Goal: Task Accomplishment & Management: Use online tool/utility

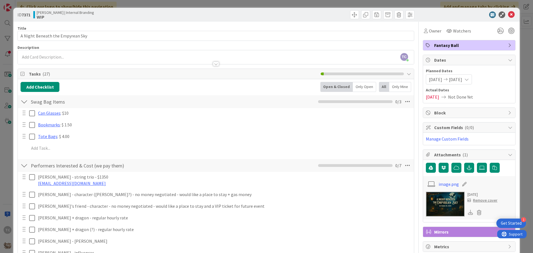
drag, startPoint x: 141, startPoint y: 4, endPoint x: 103, endPoint y: 31, distance: 47.4
click at [141, 4] on div "ID 7371 [PERSON_NAME] | Internal Branding WIP Title 32 / 128 A Night Beneath th…" at bounding box center [266, 126] width 533 height 253
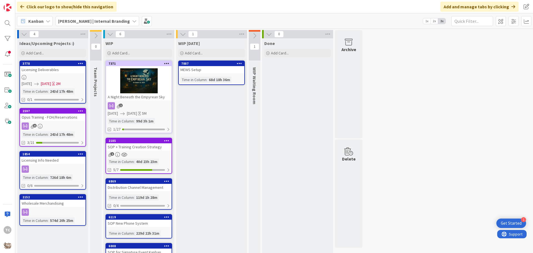
click at [86, 21] on b "[PERSON_NAME] | Internal Branding" at bounding box center [94, 21] width 72 height 6
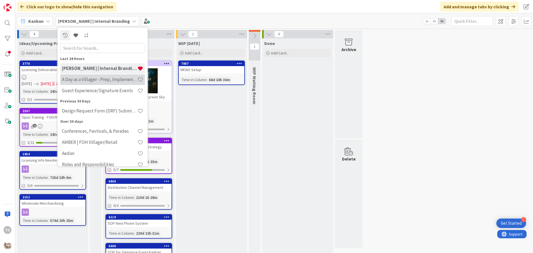
click at [89, 79] on h4 "A Day as a Villager - Prep, Implement and Execute" at bounding box center [100, 80] width 76 height 6
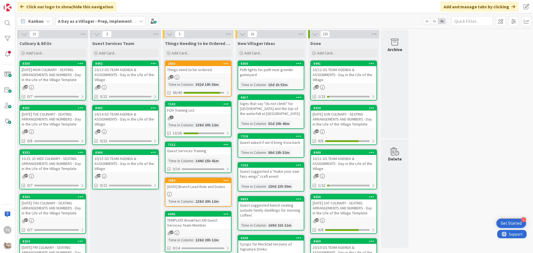
click at [195, 69] on div "Things need to be ordered" at bounding box center [198, 69] width 66 height 7
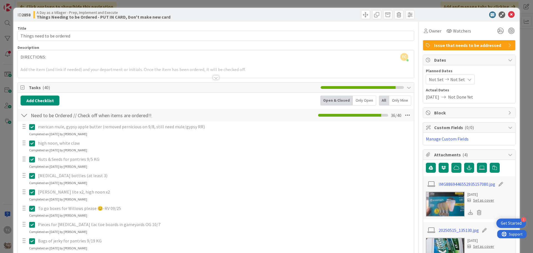
drag, startPoint x: 183, startPoint y: 2, endPoint x: 180, endPoint y: 2, distance: 3.2
click at [183, 2] on div "ID 2858 A Day as a Villager - Prep, Implement and Execute Things Needing to be …" at bounding box center [266, 126] width 533 height 253
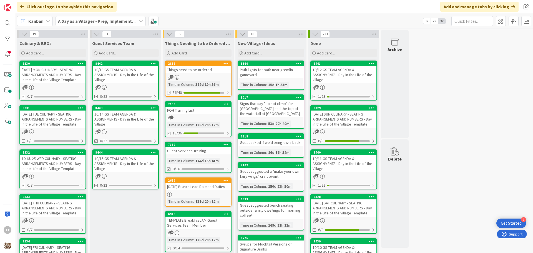
click at [107, 22] on b "A Day as a Villager - Prep, Implement and Execute" at bounding box center [107, 21] width 99 height 6
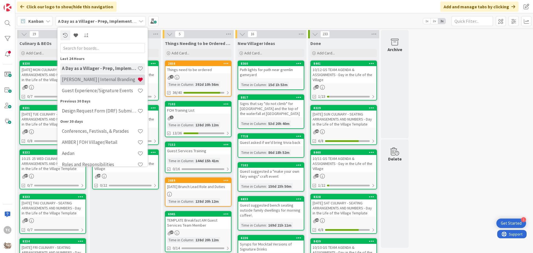
click at [84, 79] on h4 "[PERSON_NAME] | Internal Branding" at bounding box center [100, 80] width 76 height 6
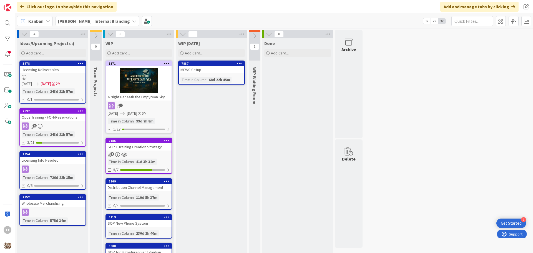
click at [153, 96] on div "A Night Beneath the Empyrean Sky" at bounding box center [139, 96] width 66 height 7
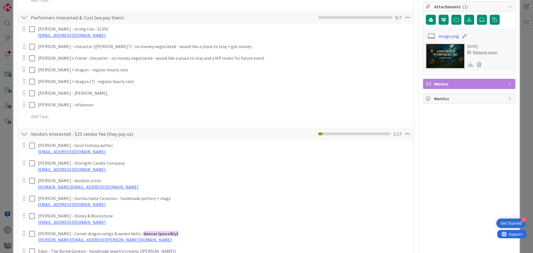
scroll to position [139, 0]
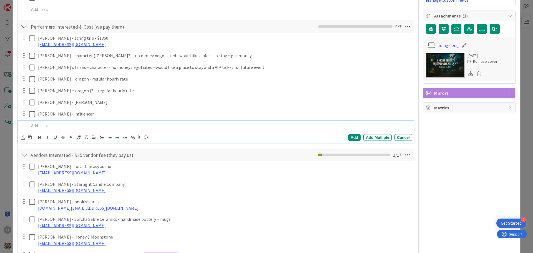
click at [52, 126] on p at bounding box center [219, 125] width 381 height 6
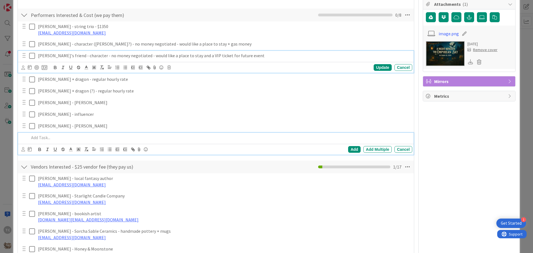
scroll to position [162, 0]
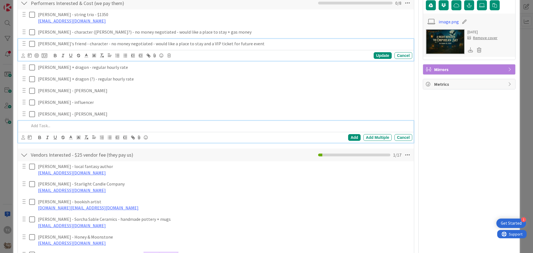
click at [54, 55] on div "[PERSON_NAME]'s friend - character - no money negotiated - would like a place t…" at bounding box center [216, 50] width 396 height 22
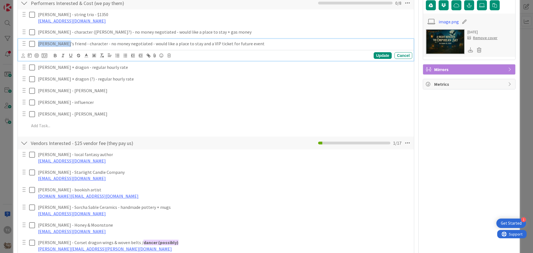
drag, startPoint x: 57, startPoint y: 44, endPoint x: 37, endPoint y: 48, distance: 20.9
click at [37, 48] on div "[PERSON_NAME]'s friend - character - no money negotiated - would like a place t…" at bounding box center [224, 44] width 376 height 10
click at [38, 44] on p "[PERSON_NAME]'s friend - character - no money negotiated - would like a place t…" at bounding box center [224, 44] width 372 height 6
click at [71, 42] on p "Abbey ([PERSON_NAME]'s friend - character - no money negotiated - would like a …" at bounding box center [224, 44] width 372 height 6
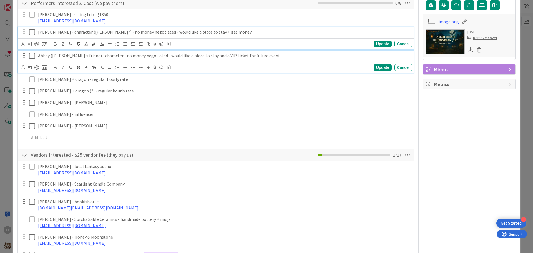
click at [89, 32] on div "[PERSON_NAME] - character ([PERSON_NAME]?) - no money negotiated - would like a…" at bounding box center [216, 38] width 396 height 22
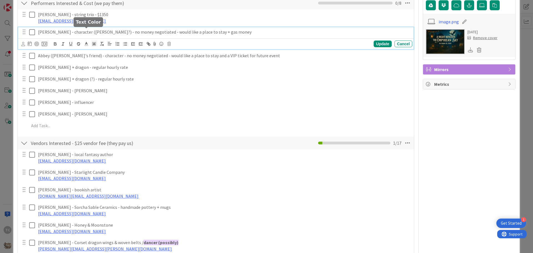
scroll to position [174, 0]
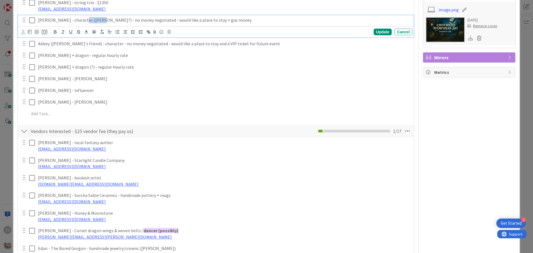
drag, startPoint x: 91, startPoint y: 20, endPoint x: 76, endPoint y: 24, distance: 15.8
click at [76, 24] on div "[PERSON_NAME] - character ([PERSON_NAME]?) - no money negotiated - would like a…" at bounding box center [224, 20] width 376 height 10
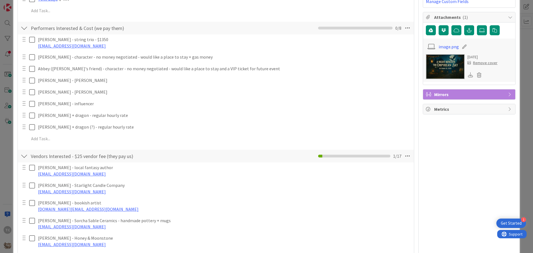
scroll to position [165, 0]
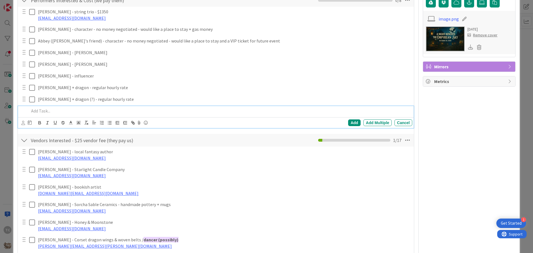
click at [44, 110] on p at bounding box center [219, 111] width 381 height 6
click at [77, 110] on p at bounding box center [219, 111] width 381 height 6
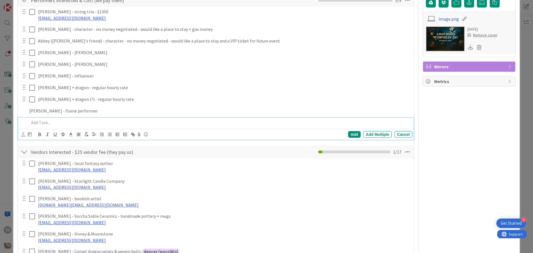
scroll to position [177, 0]
